Goal: Transaction & Acquisition: Purchase product/service

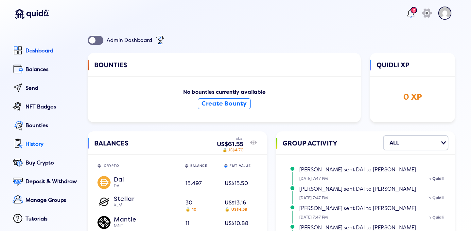
click at [43, 146] on div "History" at bounding box center [52, 144] width 53 height 6
select select "50"
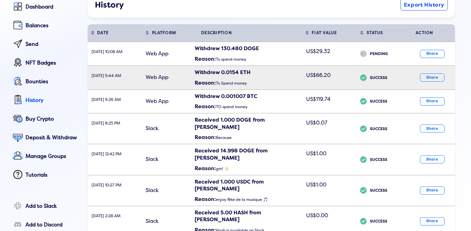
scroll to position [49, 0]
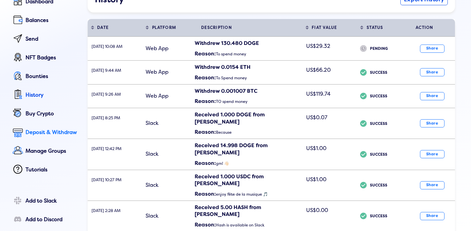
click at [46, 133] on div "Deposit & Withdraw" at bounding box center [52, 132] width 53 height 6
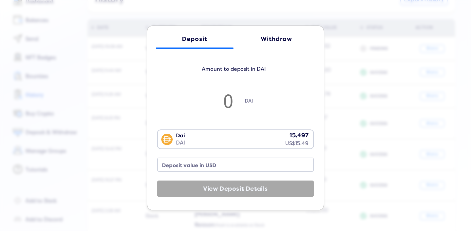
click at [276, 38] on div "Withdraw" at bounding box center [276, 39] width 65 height 7
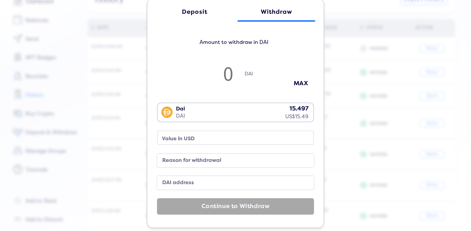
scroll to position [20, 0]
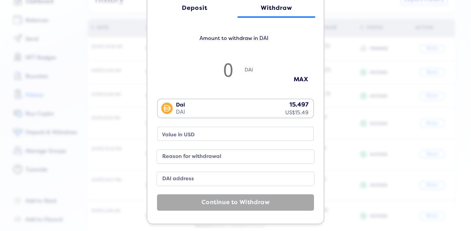
type input "1"
type input "0.99"
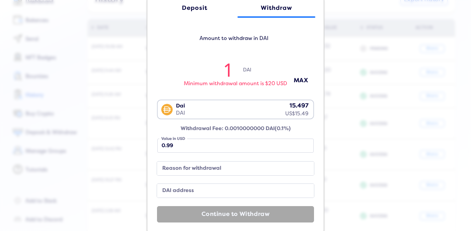
type input "15"
type input "14.99"
type input "15.4"
type input "15.39"
type input "15.49"
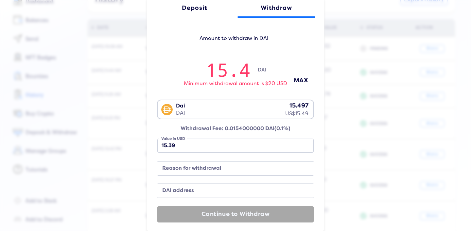
type input "15.48"
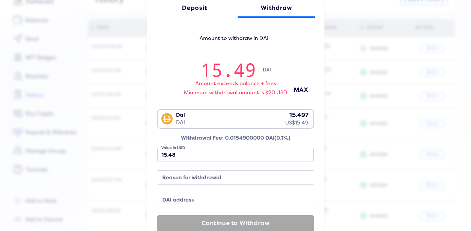
type input "15.497"
type input "15.49"
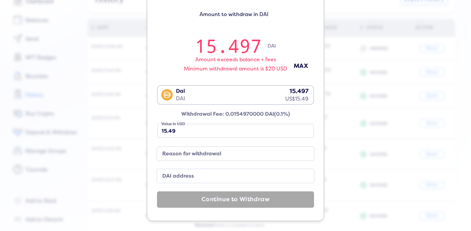
type input "15.497"
click at [209, 152] on label "Reason for withdrawal" at bounding box center [230, 153] width 141 height 9
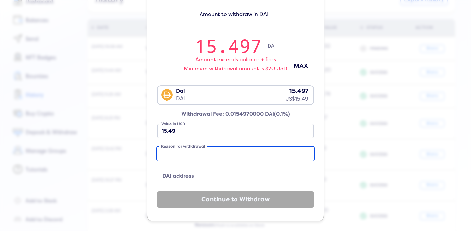
click at [209, 152] on input "Reason for withdrawal" at bounding box center [235, 153] width 157 height 14
type input "S"
type input "To spend the money"
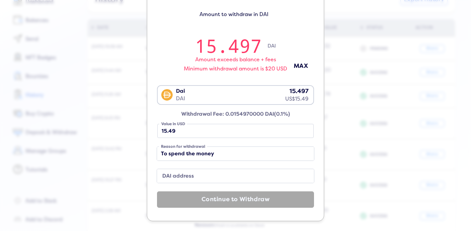
click at [202, 175] on label "DAI address" at bounding box center [230, 175] width 141 height 9
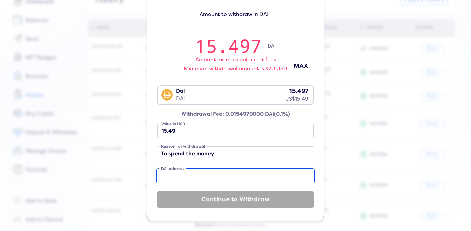
click at [202, 175] on input "DAI address" at bounding box center [235, 176] width 157 height 14
paste input "0xf2d4465832d95738e6ba36cbf143d68fa5971fd1"
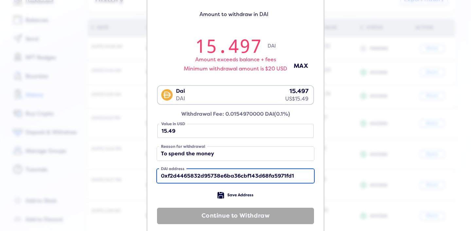
scroll to position [60, 0]
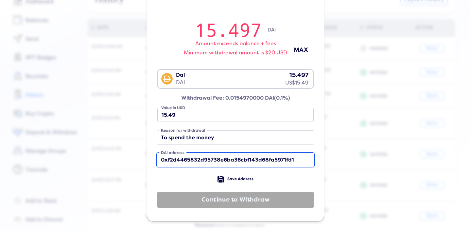
type input "0xf2d4465832d95738e6ba36cbf143d68fa5971fd1"
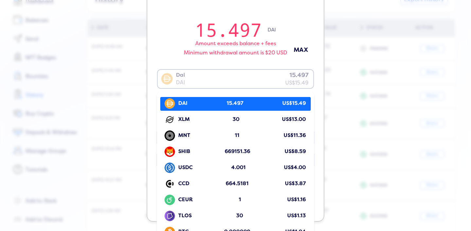
click at [248, 79] on div "Dai DAI 15.497 US$15.49" at bounding box center [234, 78] width 153 height 17
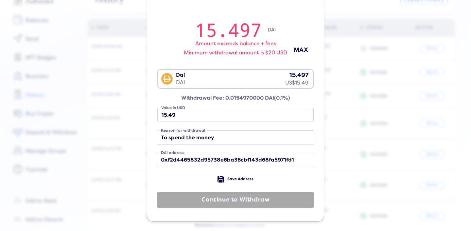
click at [297, 33] on div "15.497 DAI" at bounding box center [235, 30] width 157 height 22
click at [240, 80] on div "Dai DAI 15.497 US$15.49" at bounding box center [234, 78] width 153 height 17
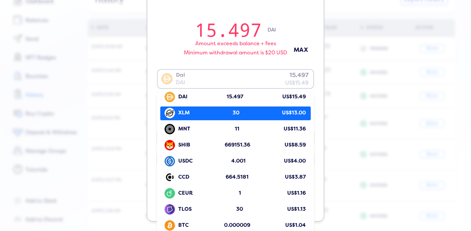
scroll to position [9, 0]
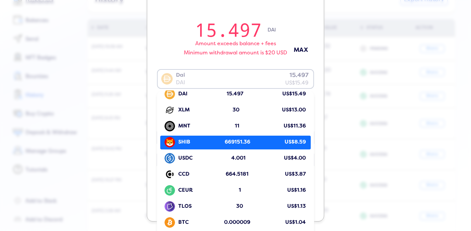
click at [258, 140] on div "SHIB 669151.36 US$8.59" at bounding box center [236, 142] width 147 height 12
type input "1177946.7680608365"
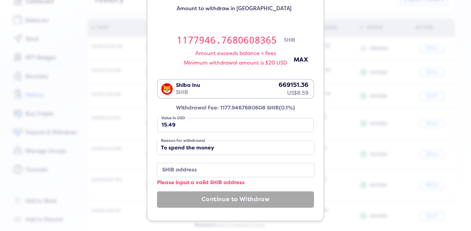
scroll to position [50, 0]
click at [232, 43] on input "1177946.7680608365" at bounding box center [226, 40] width 114 height 22
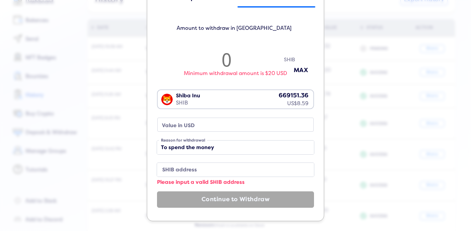
scroll to position [30, 0]
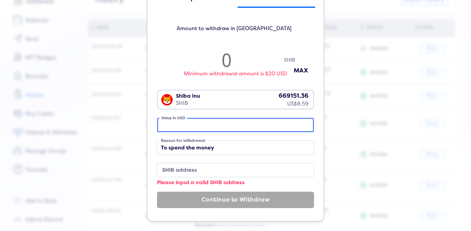
click at [200, 131] on input "Value in USD" at bounding box center [235, 125] width 156 height 14
type input "8"
type input "608365.0190114069"
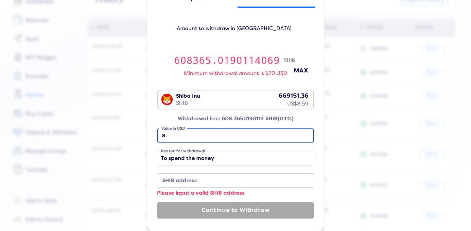
type input "8.5"
type input "646387.8326996198"
type input "8.59"
type input "653231.9391634981"
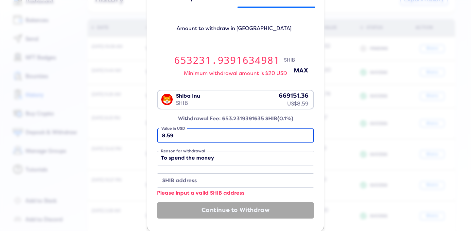
type input "8.59"
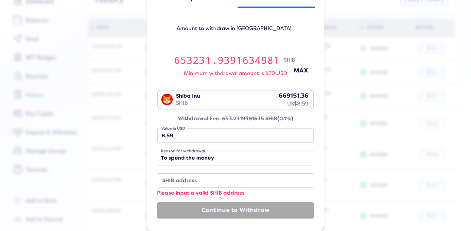
click at [197, 177] on label "SHIB address" at bounding box center [230, 180] width 141 height 9
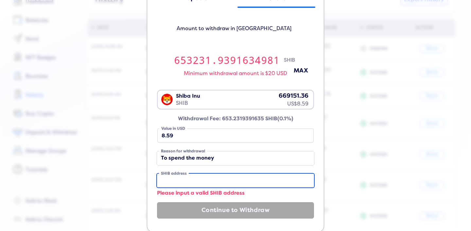
click at [197, 177] on input "SHIB address" at bounding box center [235, 180] width 157 height 14
paste input "0xf2d4465832d95738e6ba36cbf143d68fa5971fd1"
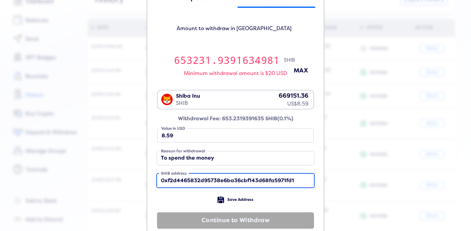
type input "0xf2d4465832d95738e6ba36cbf143d68fa5971fd1"
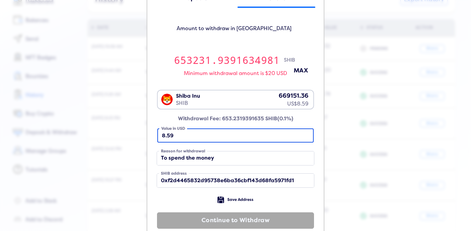
click at [198, 136] on input "8.59" at bounding box center [235, 135] width 156 height 14
type input "8.5"
type input "646387.8326996198"
type input "8.58"
type input "652471.4828897339"
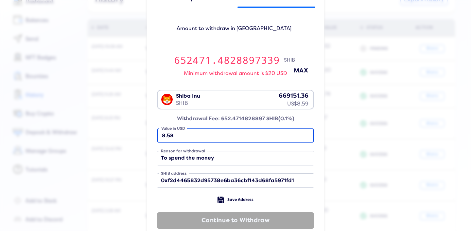
type input "8.5"
type input "646387.8326996198"
type input "8"
type input "608365.0190114069"
type input "0"
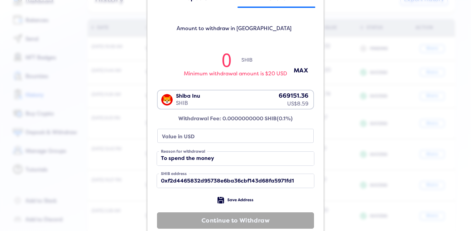
click at [230, 99] on div "Shiba Inu SHIB 669151.36 US$8.59" at bounding box center [234, 98] width 153 height 17
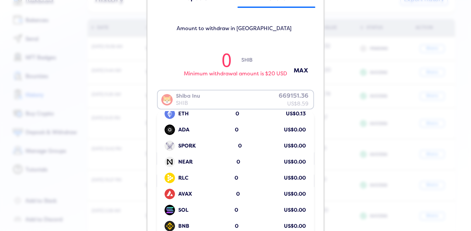
scroll to position [0, 0]
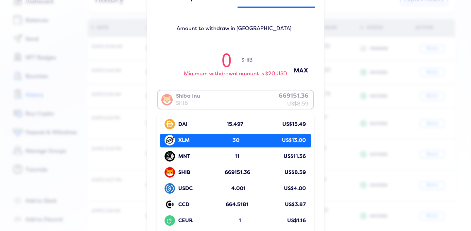
click at [239, 140] on div "XLM 30 US$13.00" at bounding box center [236, 140] width 147 height 12
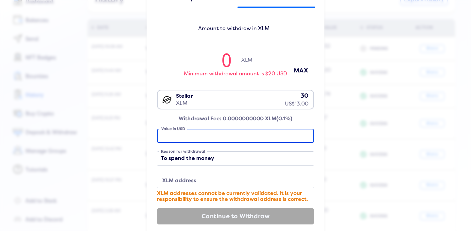
click at [214, 136] on input "Value in USD" at bounding box center [235, 136] width 156 height 14
type input "1"
type input "2.2640159567844633"
type input "13"
type input "29.432207438198024"
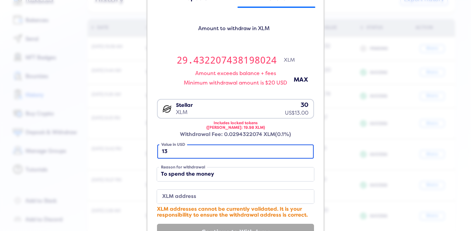
scroll to position [45, 0]
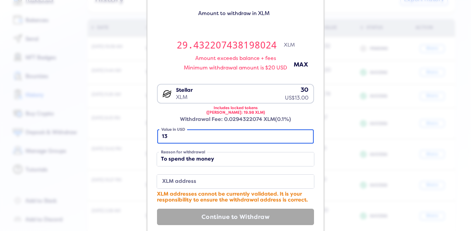
type input "13"
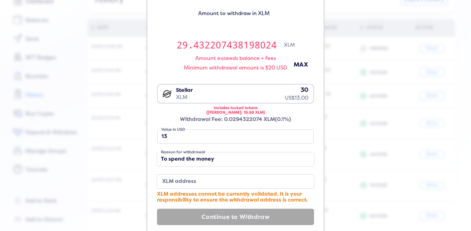
click at [235, 95] on div "Stellar XLM 30 US$13.00" at bounding box center [234, 92] width 153 height 17
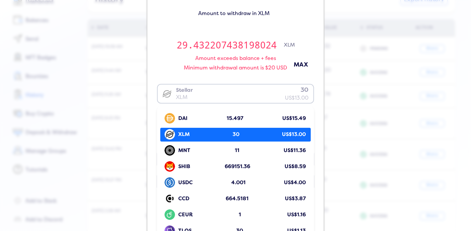
click at [235, 95] on input "Search for option" at bounding box center [233, 94] width 151 height 16
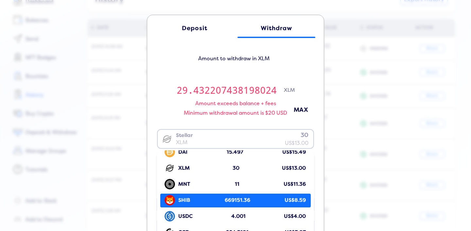
scroll to position [0, 0]
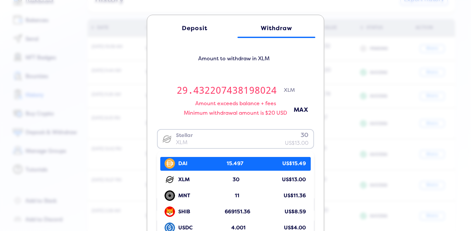
click at [390, 107] on div "Deposit Withdraw Amount to withdraw in XLM 29.432207438198024 XLM Amount exceed…" at bounding box center [235, 115] width 471 height 231
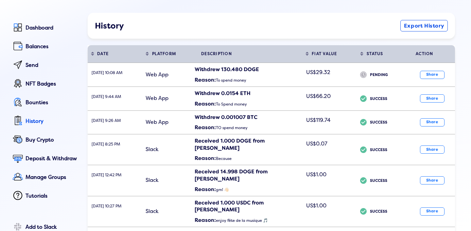
scroll to position [1, 0]
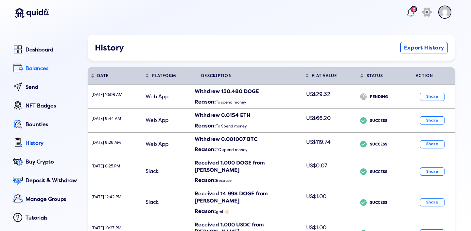
click at [40, 69] on div "Balances" at bounding box center [52, 68] width 53 height 6
click at [28, 70] on div "Balances" at bounding box center [52, 68] width 53 height 6
click at [31, 66] on div "Balances" at bounding box center [52, 68] width 53 height 6
click at [35, 52] on div "Dashboard" at bounding box center [52, 50] width 53 height 6
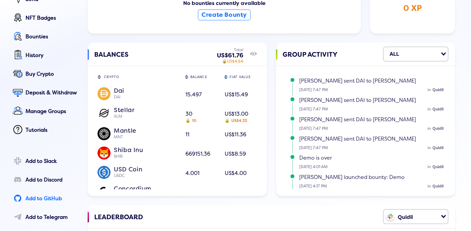
scroll to position [74, 0]
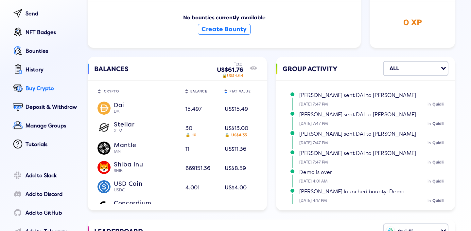
click at [33, 89] on div "Buy Crypto" at bounding box center [52, 88] width 53 height 6
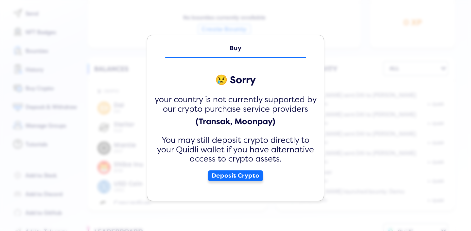
click at [240, 175] on button "Deposit Crypto" at bounding box center [235, 175] width 55 height 11
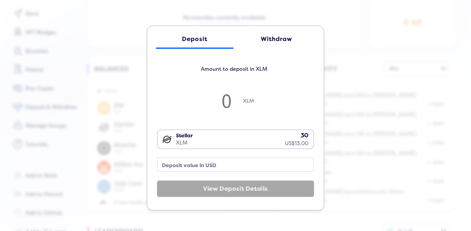
click at [218, 97] on input "number" at bounding box center [226, 101] width 33 height 22
click at [280, 38] on div "Withdraw" at bounding box center [276, 39] width 65 height 7
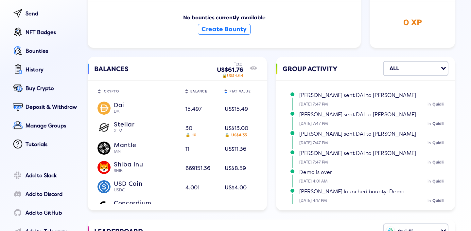
click at [372, 97] on div "Deposit Withdraw Amount to withdraw in XLM XLM MAX Stellar XLM 30 US$13.00 Load…" at bounding box center [235, 111] width 471 height 231
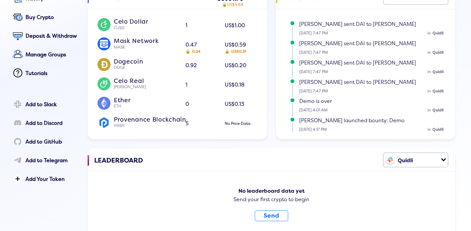
scroll to position [184, 0]
